Goal: Check status: Check status

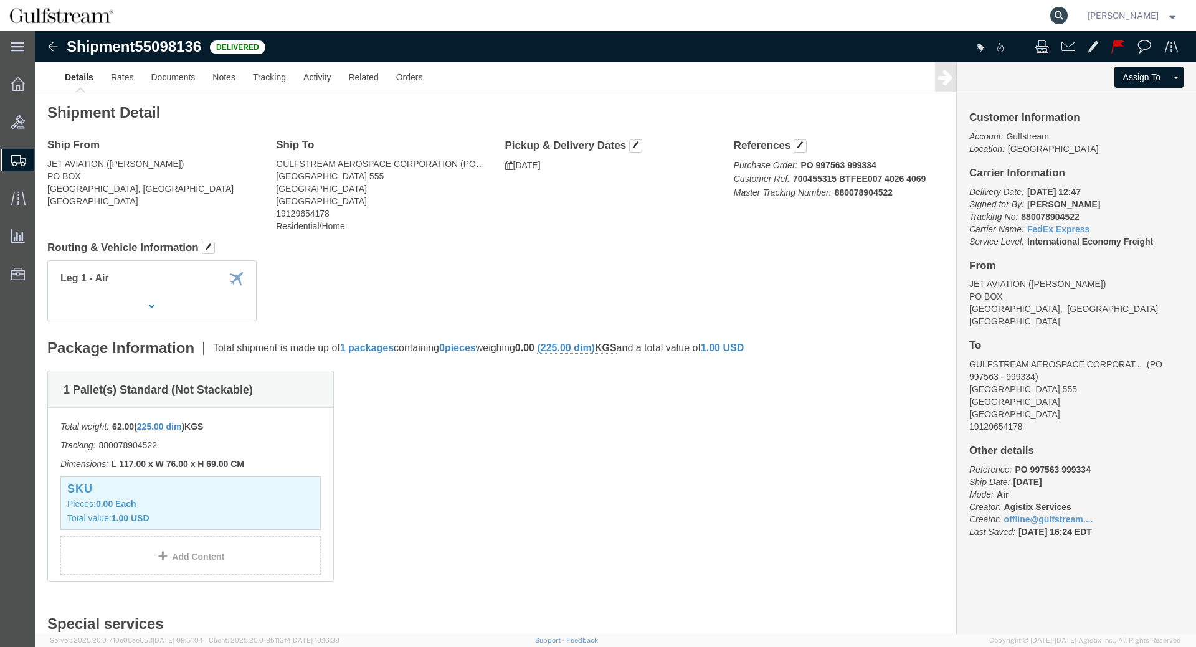
click at [1068, 16] on icon at bounding box center [1058, 15] width 17 height 17
click div "Shipment 55098136 Delivered Details Rates Documents Notes Tracking Activity Rel…"
click at [1050, 23] on form at bounding box center [1060, 15] width 20 height 31
click at [1070, 17] on form at bounding box center [1060, 15] width 20 height 31
click at [987, 16] on agx-global-search at bounding box center [870, 15] width 399 height 31
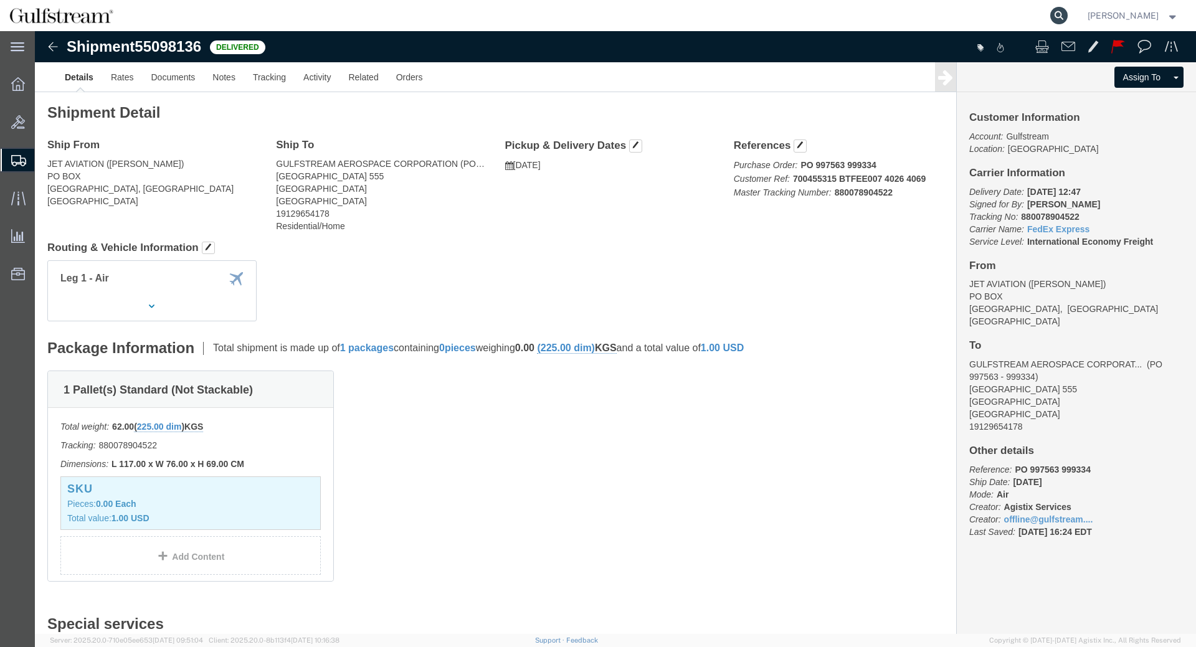
click at [1068, 12] on icon at bounding box center [1058, 15] width 17 height 17
click at [989, 23] on input "search" at bounding box center [861, 16] width 379 height 30
click at [990, 16] on input "search" at bounding box center [861, 16] width 379 height 30
paste input "9644690370"
click at [1080, 14] on nav "9644690370 [PERSON_NAME]" at bounding box center [602, 15] width 1187 height 31
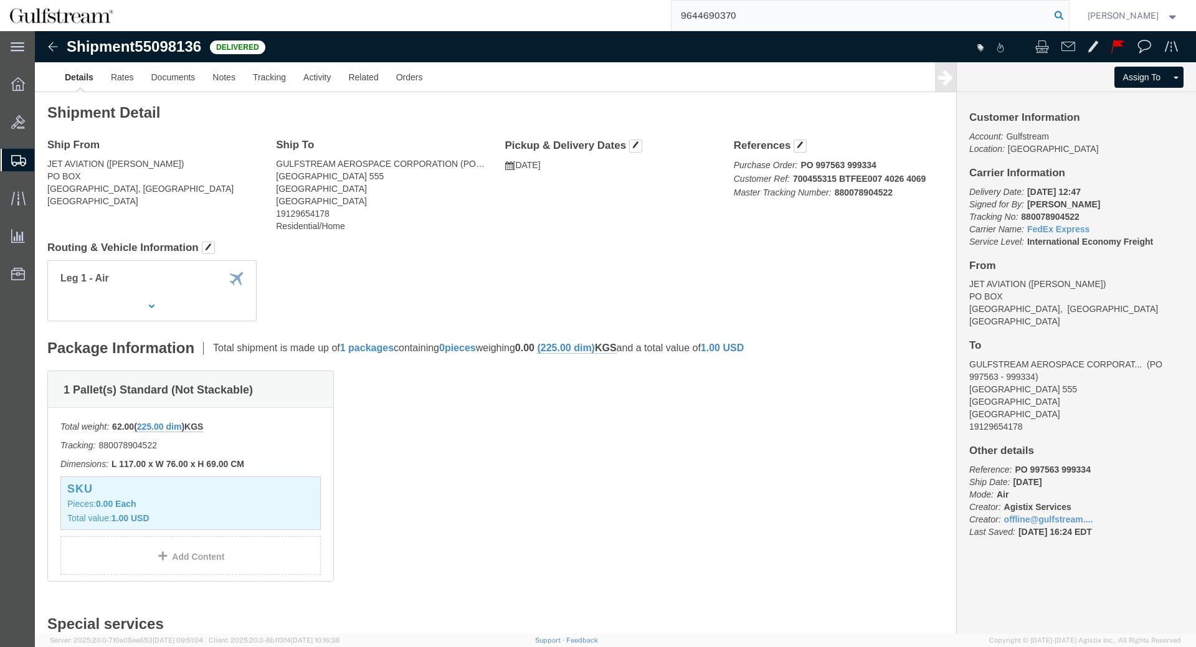
click at [1068, 14] on icon at bounding box center [1058, 15] width 17 height 17
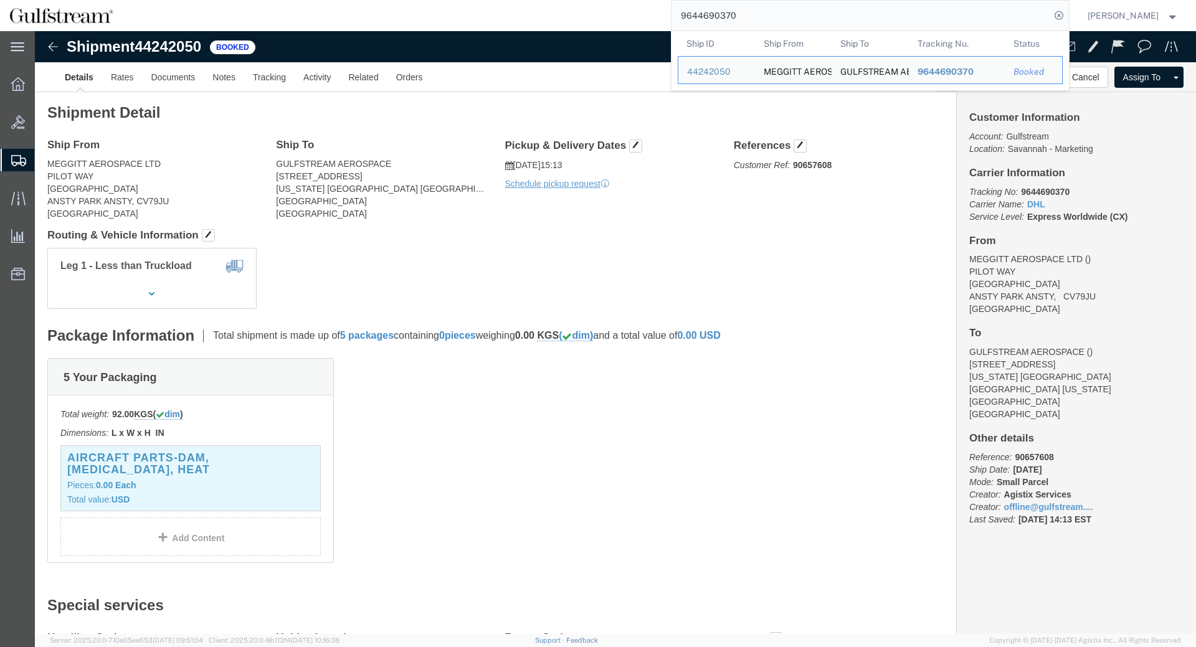
drag, startPoint x: 759, startPoint y: 16, endPoint x: 501, endPoint y: -2, distance: 258.0
click at [672, 1] on input "9644690370" at bounding box center [861, 16] width 379 height 30
paste input "5645589714"
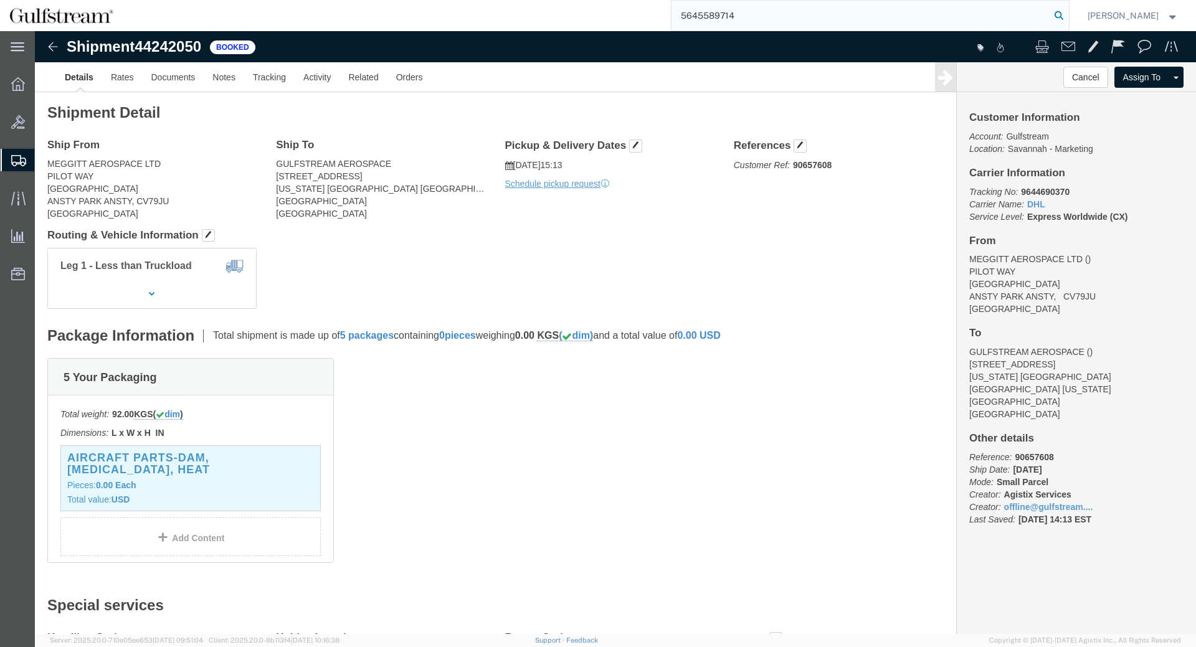
click at [1068, 12] on icon at bounding box center [1058, 15] width 17 height 17
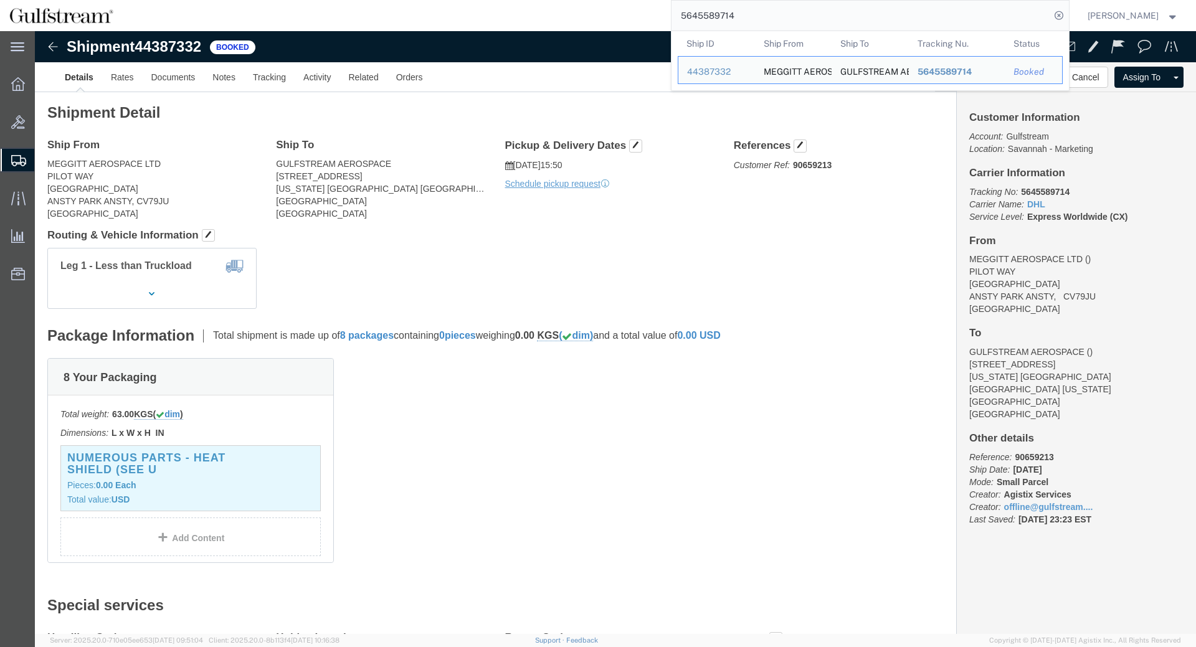
click div "Leg 1 - Less than Truckload"
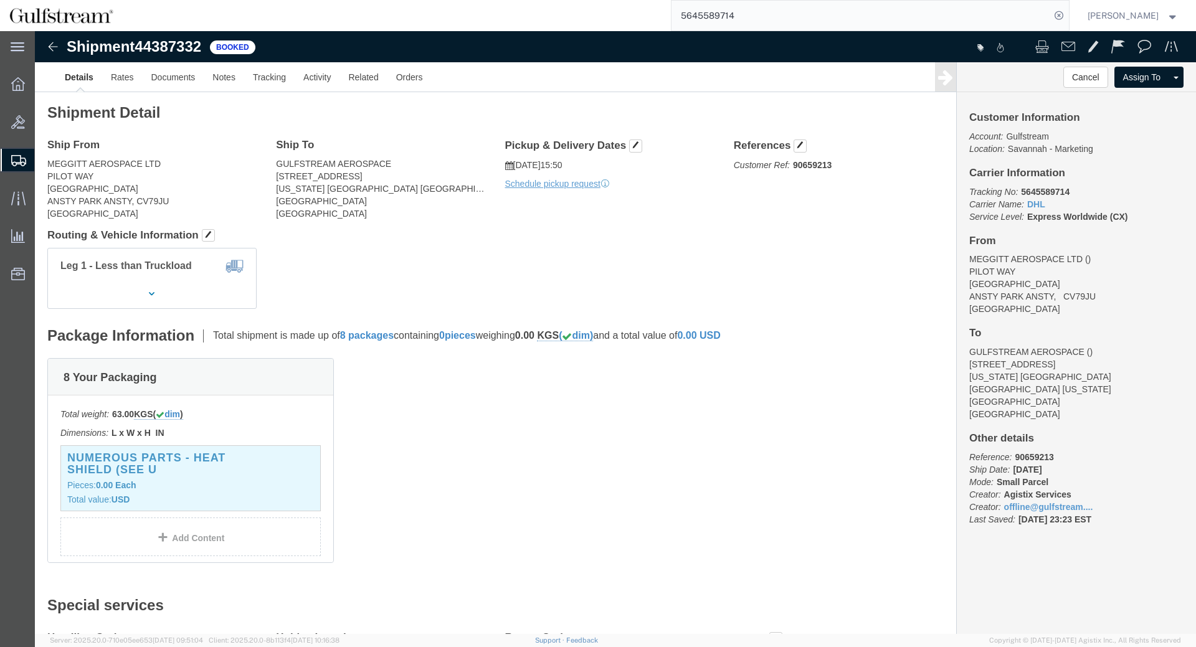
click at [745, 23] on input "5645589714" at bounding box center [861, 16] width 379 height 30
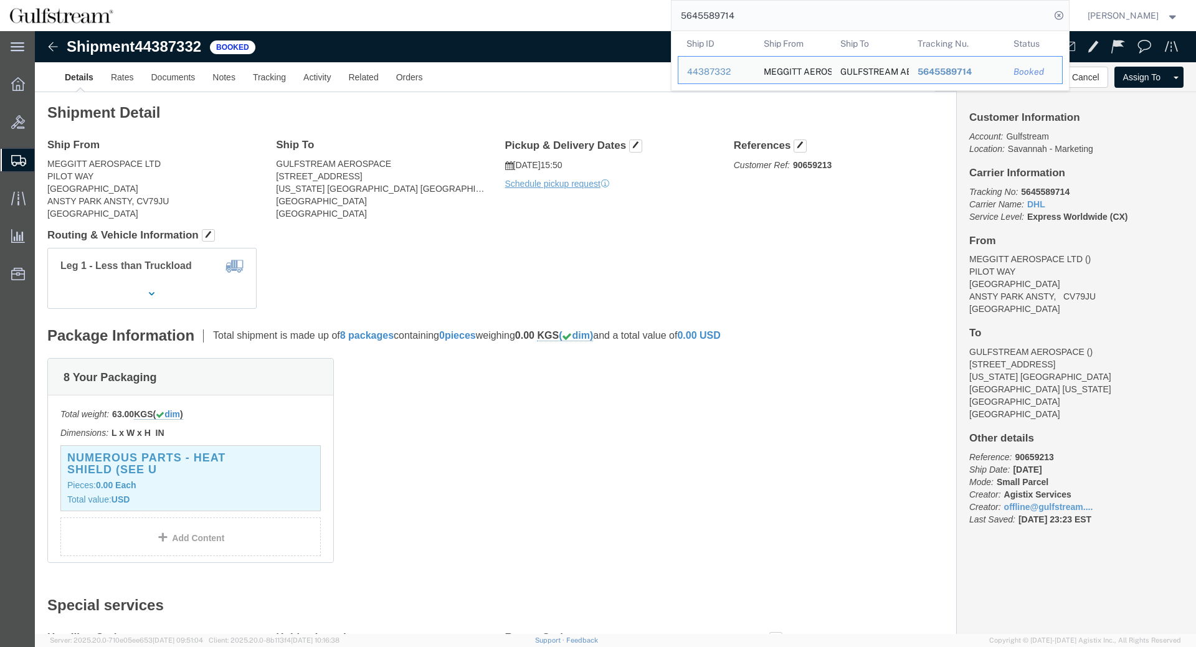
click at [745, 23] on input "5645589714" at bounding box center [861, 16] width 379 height 30
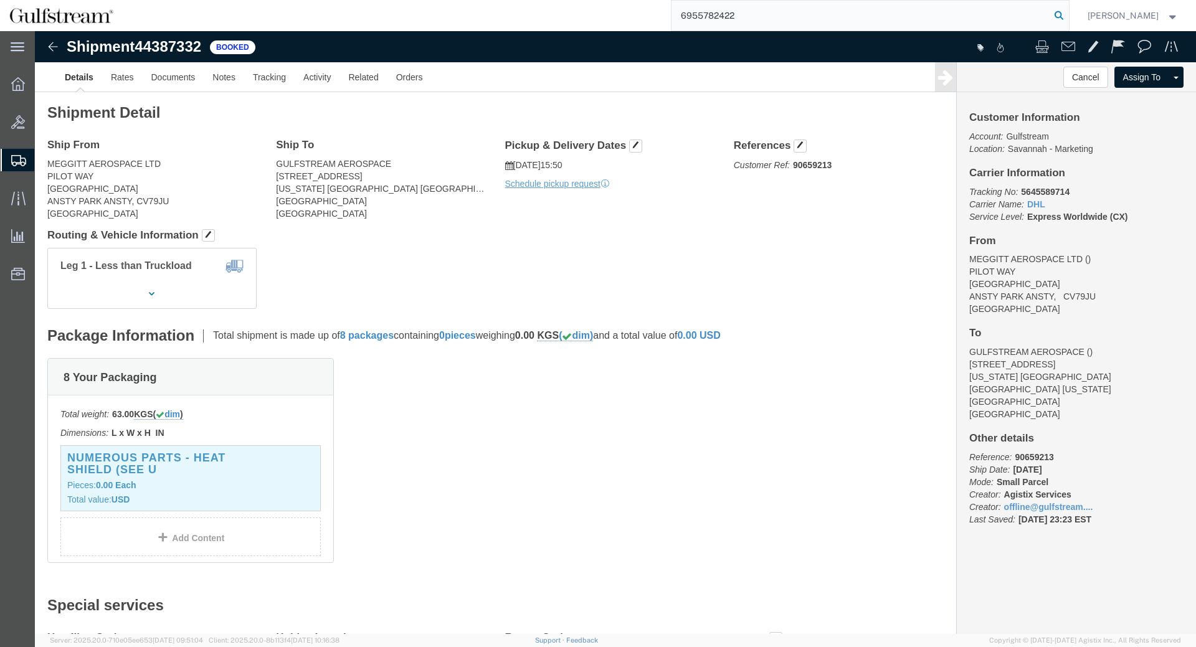
type input "6955782422"
click at [1068, 12] on icon at bounding box center [1058, 15] width 17 height 17
